Goal: Task Accomplishment & Management: Manage account settings

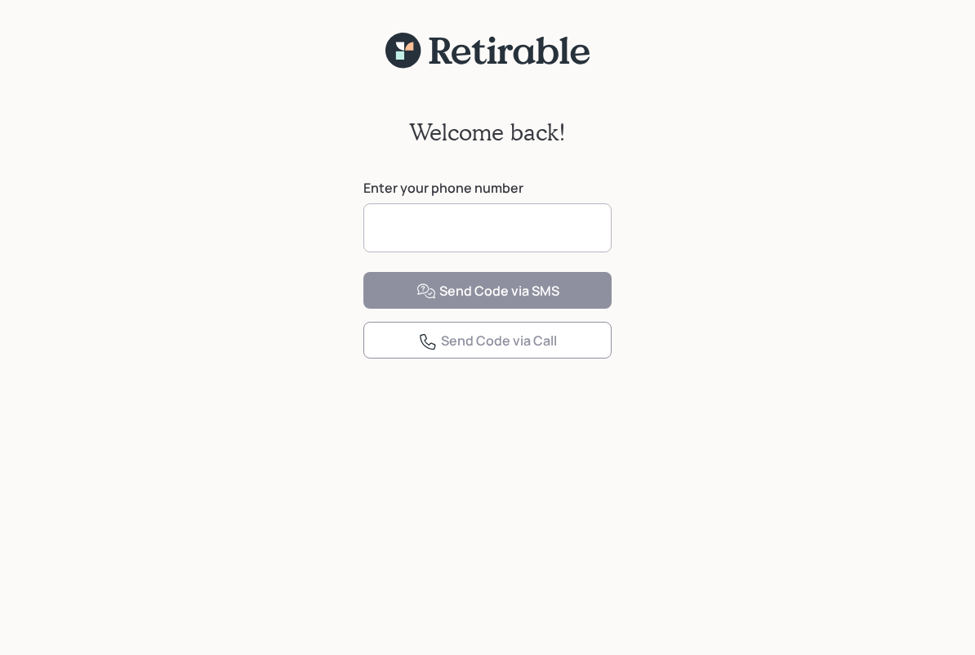
click at [397, 221] on input at bounding box center [487, 227] width 248 height 49
click at [419, 218] on input at bounding box center [487, 227] width 248 height 49
type input "**********"
click at [388, 309] on button "Send Code via SMS" at bounding box center [487, 290] width 248 height 37
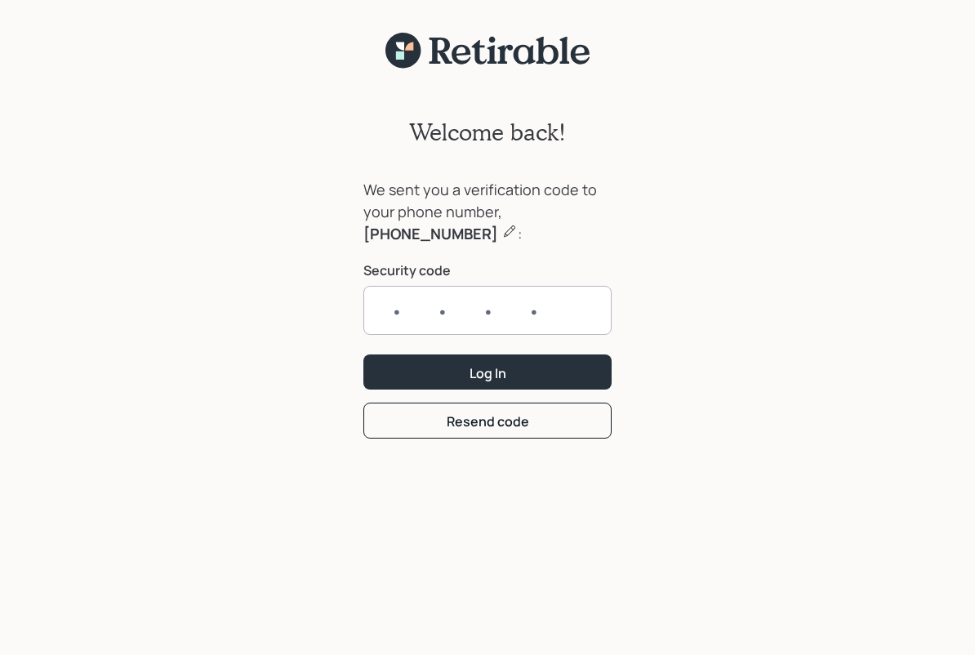
click at [566, 312] on input "text" at bounding box center [487, 310] width 248 height 49
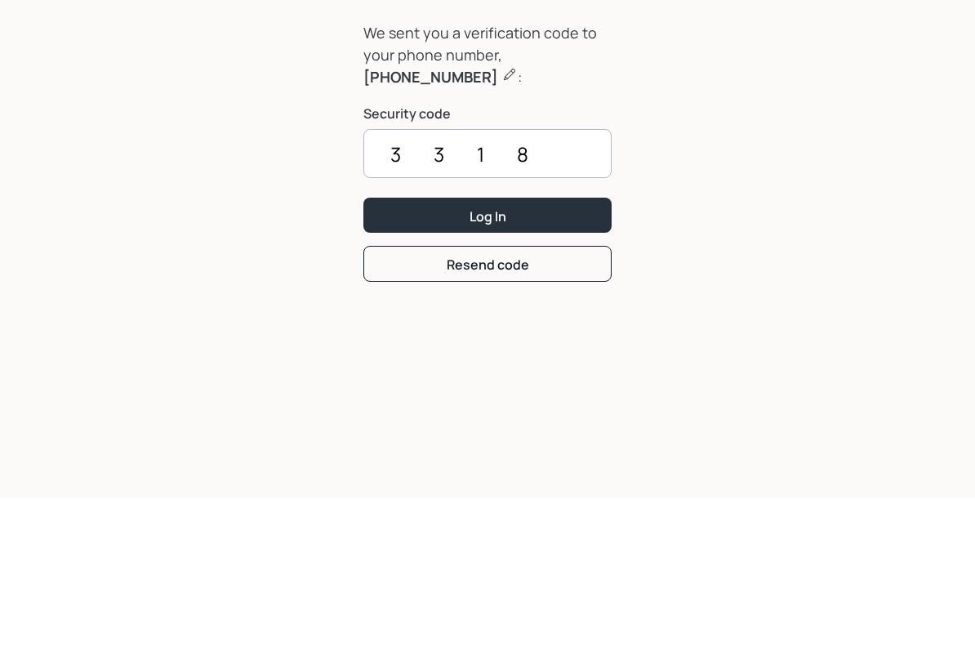
type input "3318"
click at [590, 354] on button "Log In" at bounding box center [487, 371] width 248 height 35
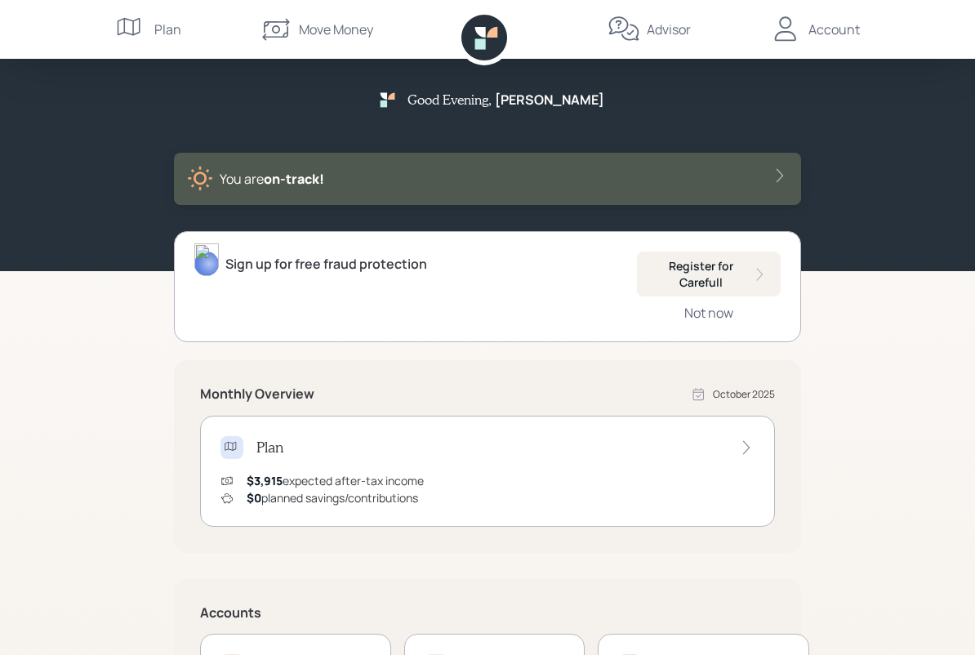
click at [777, 172] on icon at bounding box center [780, 175] width 16 height 16
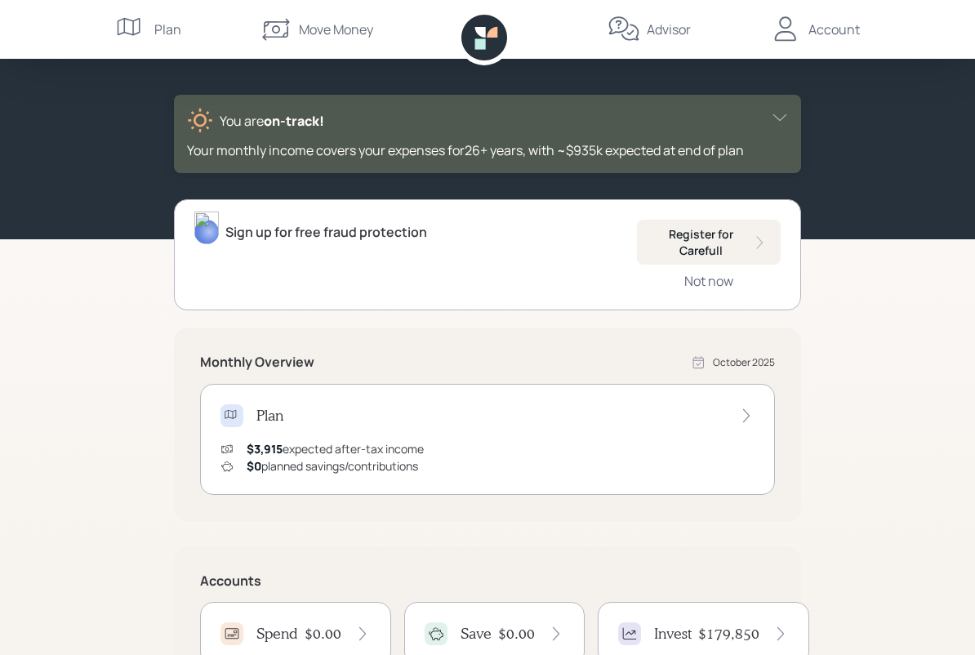
scroll to position [1, 0]
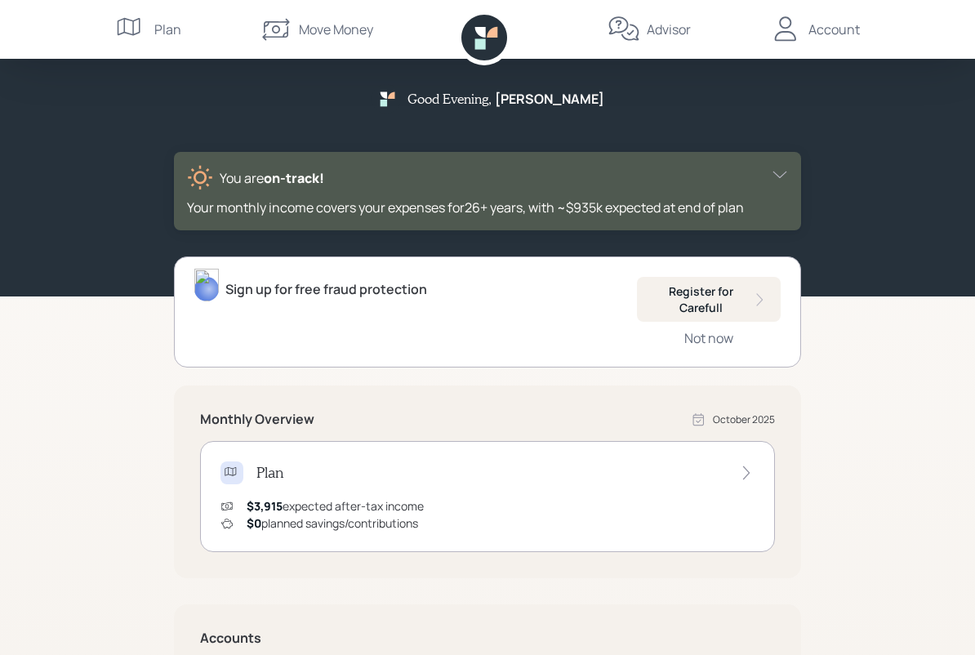
click at [836, 48] on div "Account" at bounding box center [814, 29] width 91 height 59
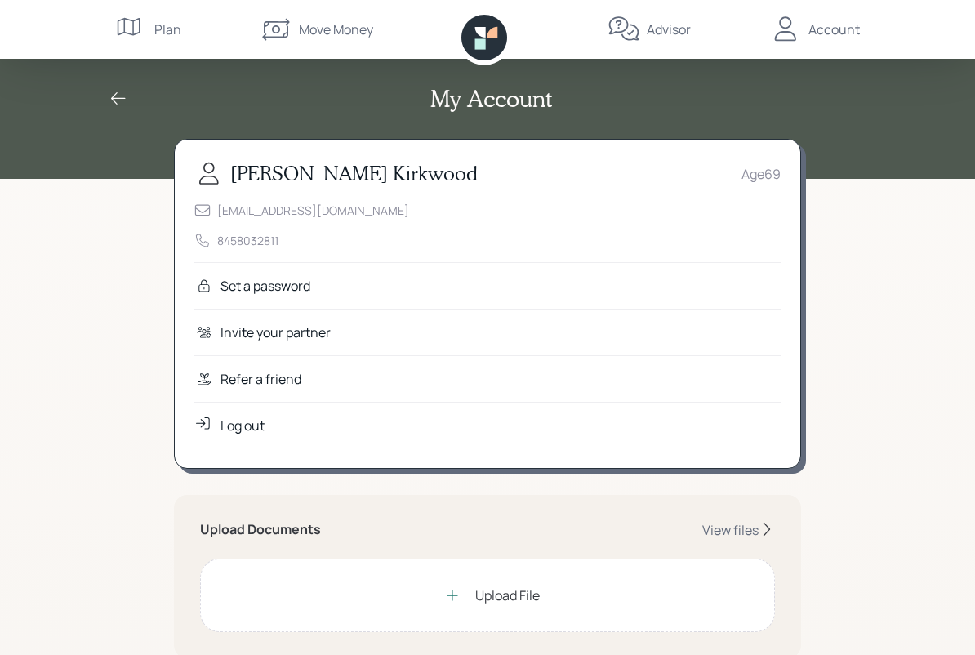
click at [123, 31] on icon at bounding box center [131, 29] width 33 height 33
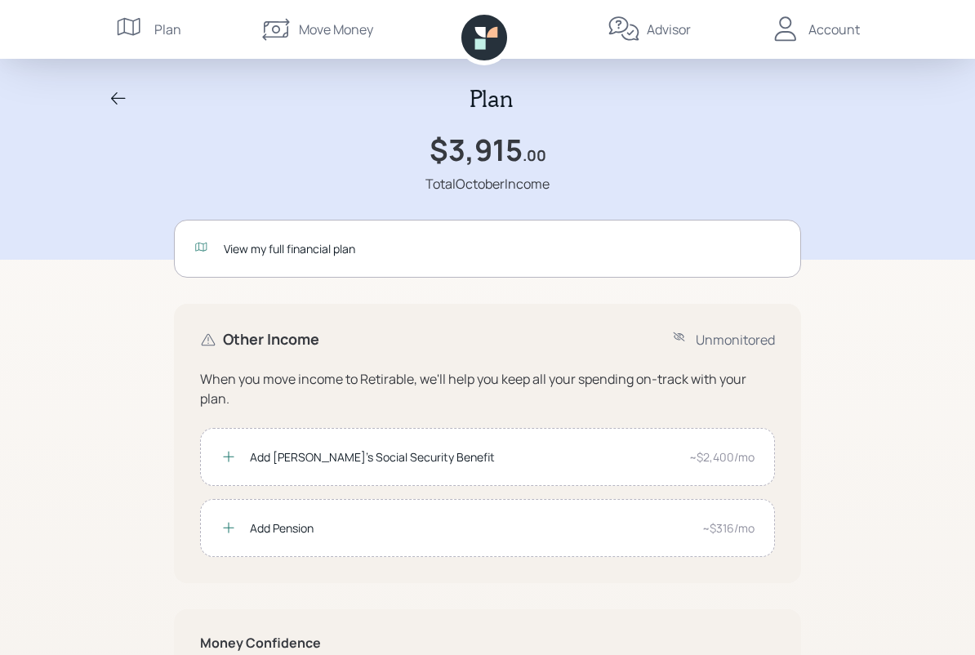
click at [842, 42] on div "Account" at bounding box center [814, 29] width 91 height 59
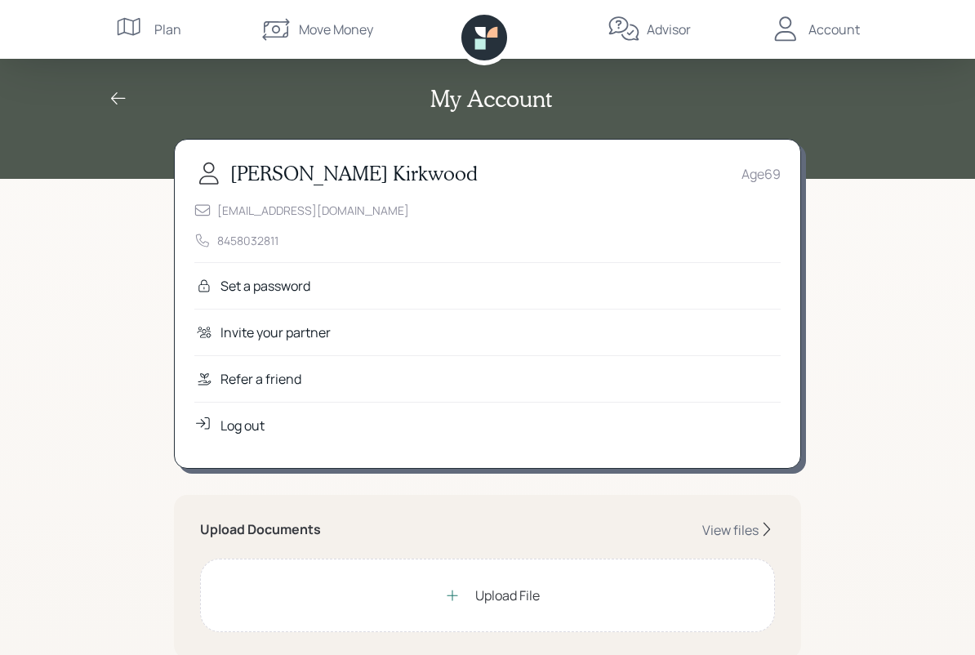
click at [112, 104] on icon at bounding box center [119, 99] width 20 height 20
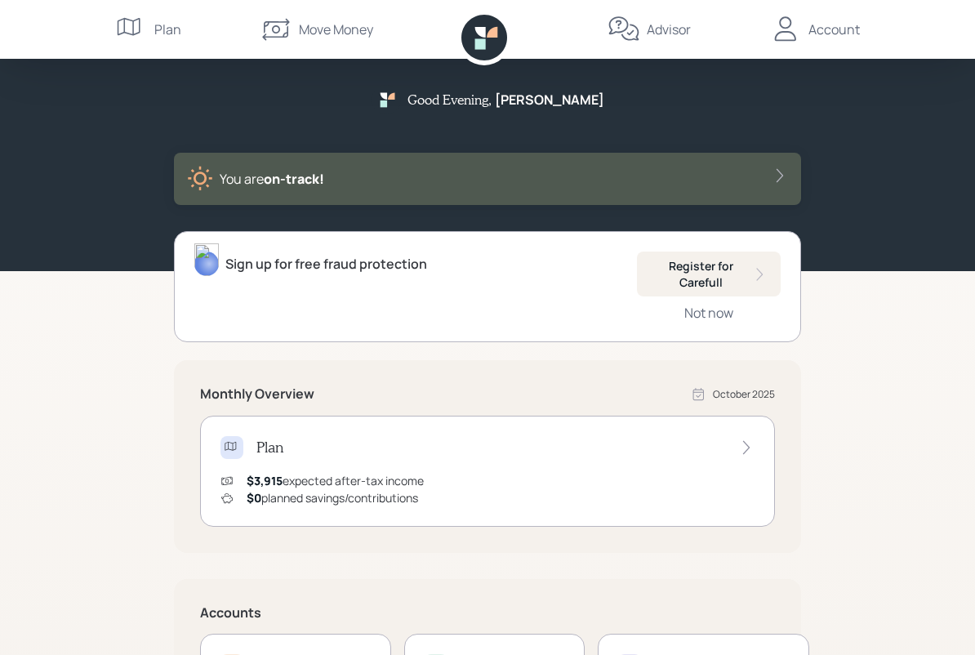
click at [284, 37] on icon at bounding box center [275, 30] width 27 height 22
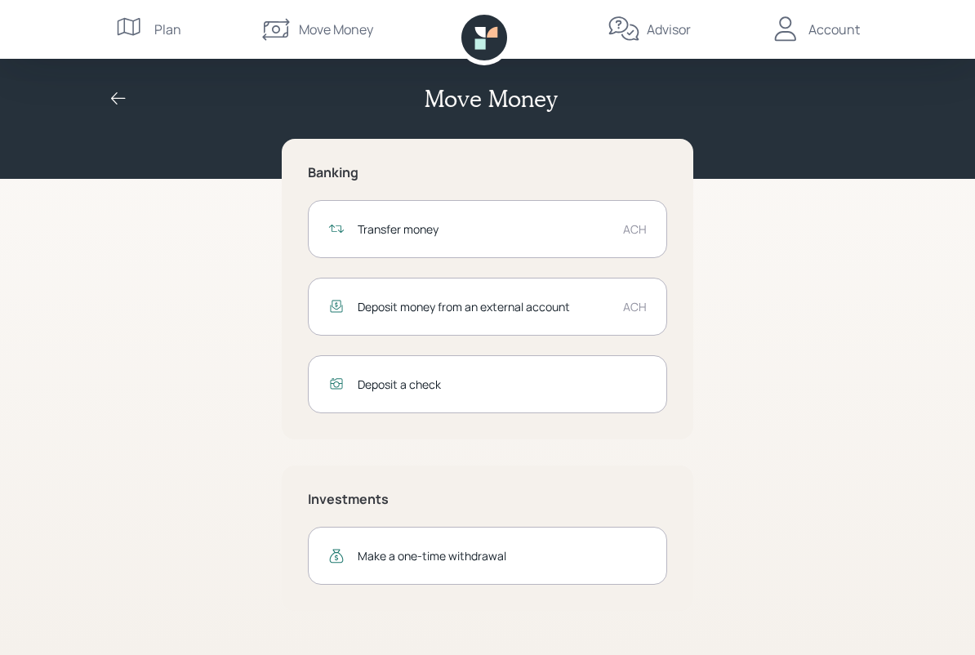
click at [136, 29] on icon at bounding box center [131, 29] width 33 height 33
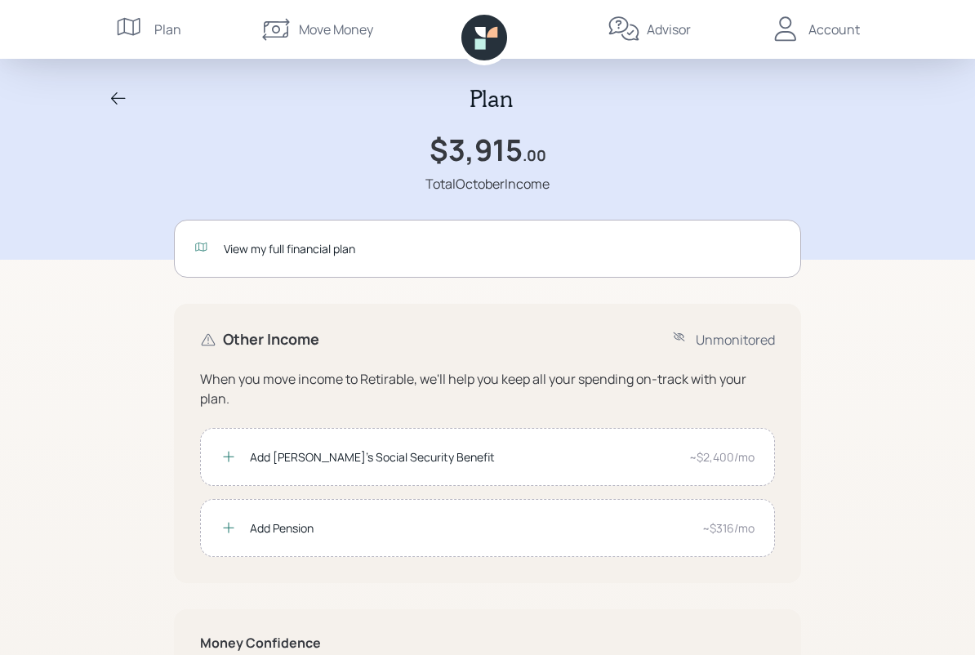
click at [125, 107] on icon at bounding box center [119, 99] width 20 height 20
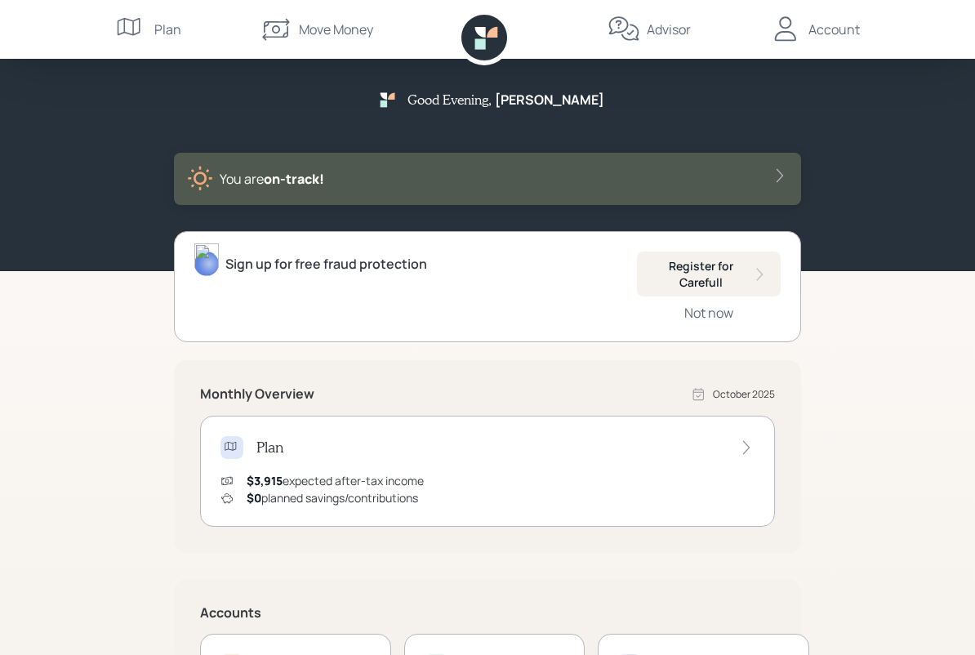
click at [846, 32] on div "Account" at bounding box center [834, 30] width 51 height 20
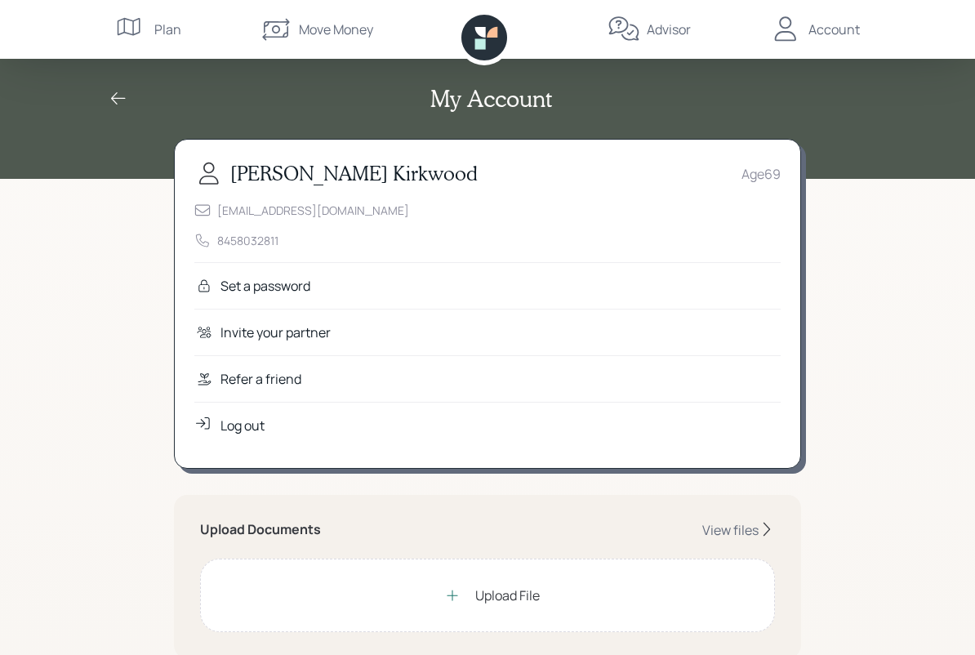
click at [114, 99] on icon at bounding box center [118, 98] width 15 height 12
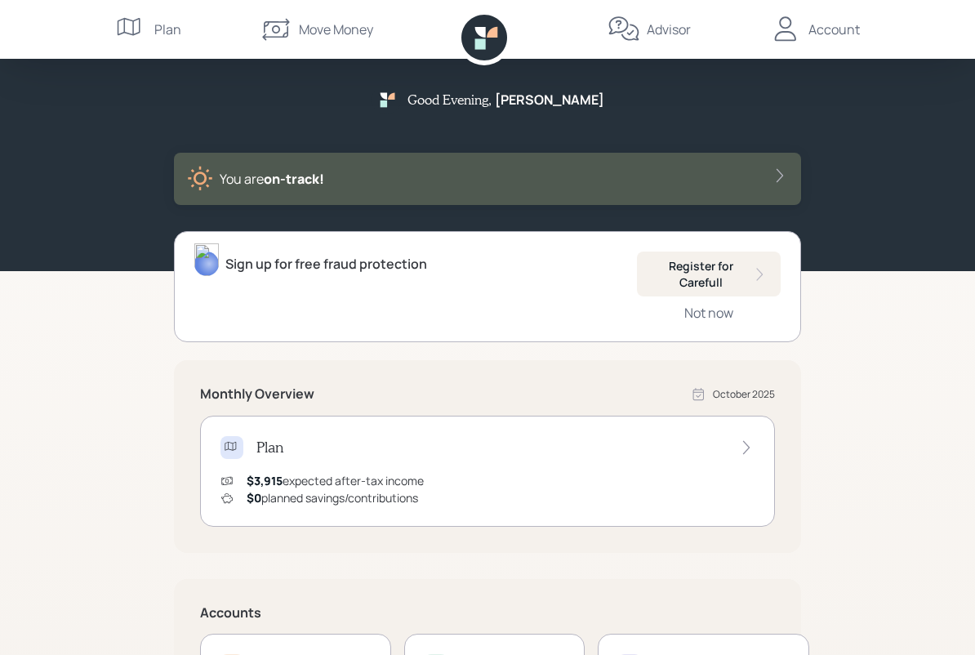
click at [711, 278] on div "Register for Carefull" at bounding box center [709, 274] width 118 height 32
click at [839, 33] on div "Account" at bounding box center [834, 30] width 51 height 20
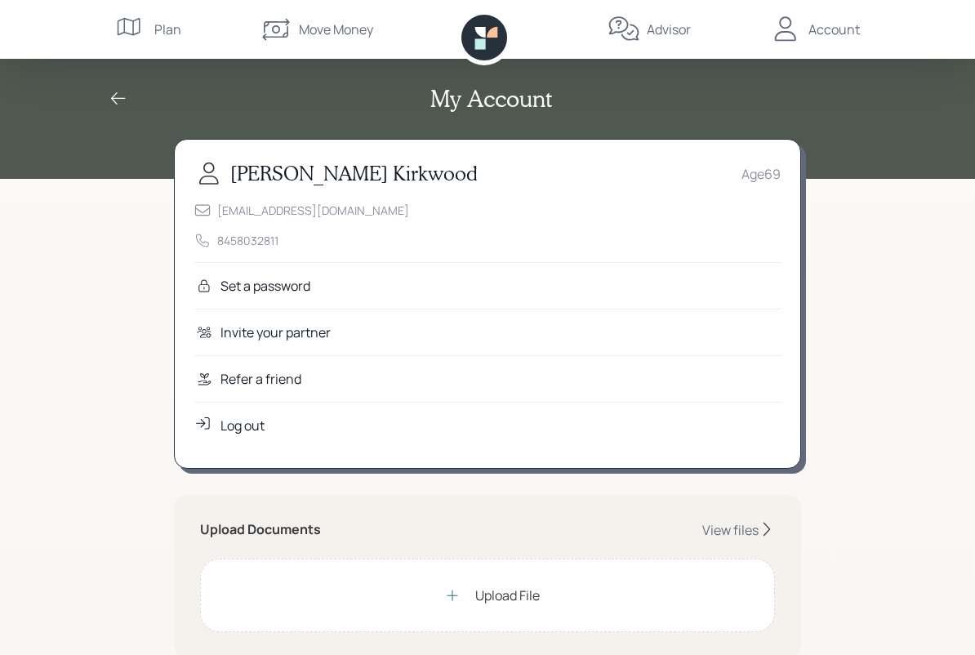
click at [685, 441] on div "Log out" at bounding box center [487, 425] width 586 height 47
